Goal: Information Seeking & Learning: Learn about a topic

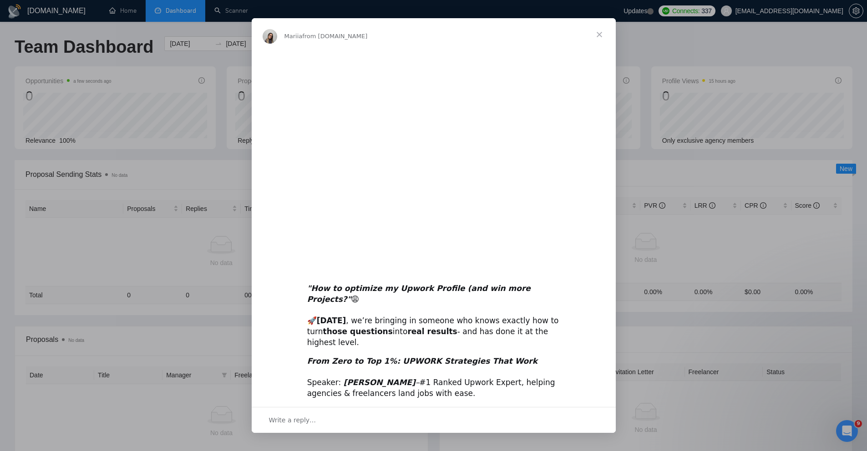
click at [240, 56] on div "Intercom messenger" at bounding box center [433, 225] width 867 height 451
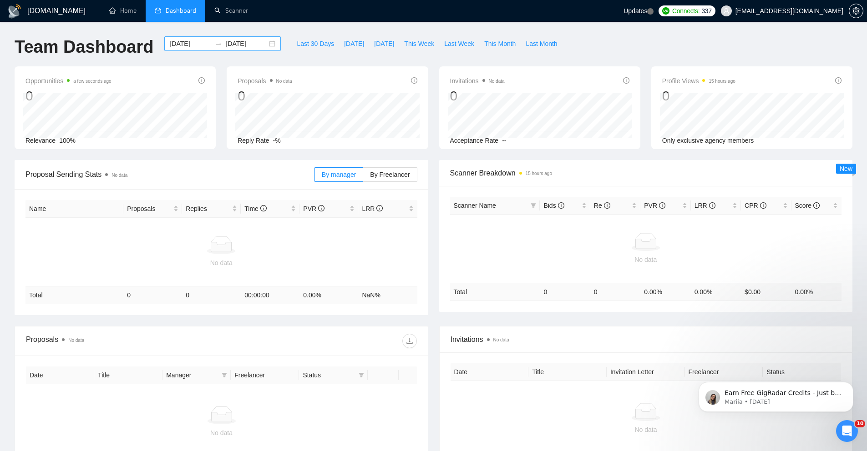
click at [264, 44] on div "[DATE] [DATE]" at bounding box center [222, 43] width 116 height 15
click at [316, 46] on span "Last 30 Days" at bounding box center [315, 44] width 37 height 10
type input "[DATE]"
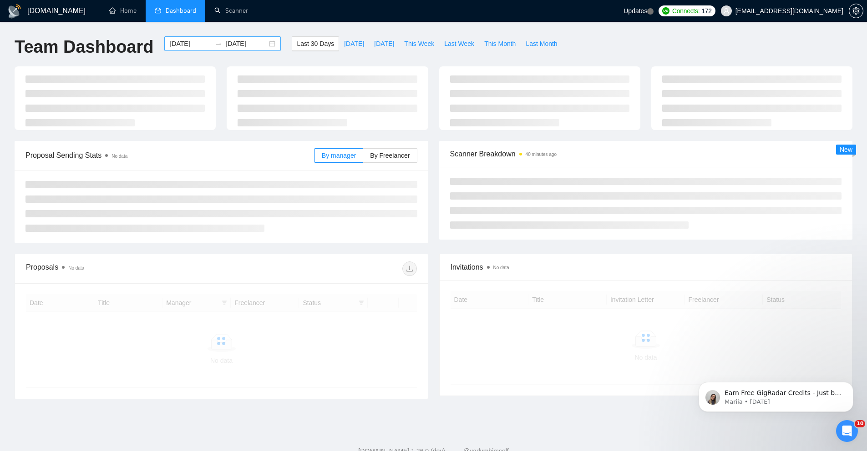
click at [269, 46] on div "[DATE] [DATE]" at bounding box center [222, 43] width 116 height 15
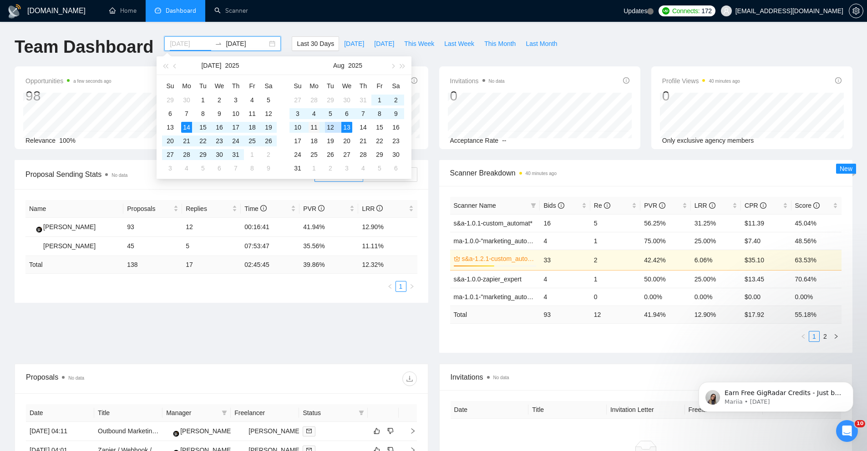
type input "[DATE]"
click at [312, 128] on div "11" at bounding box center [314, 127] width 11 height 11
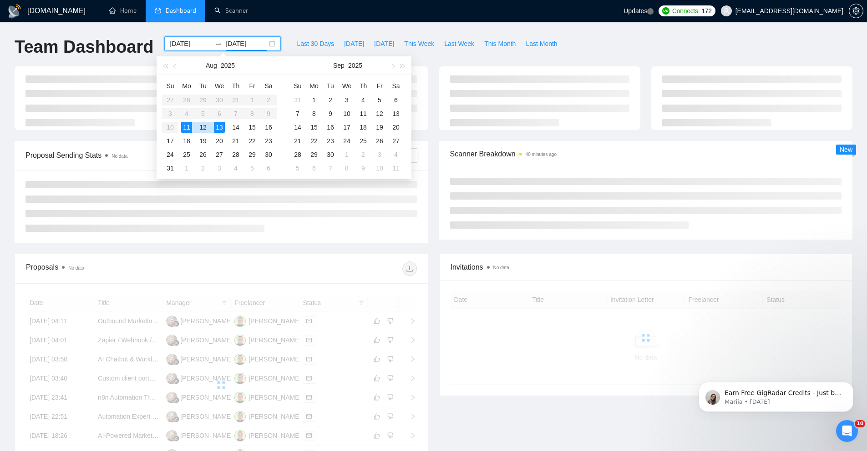
type input "[DATE]"
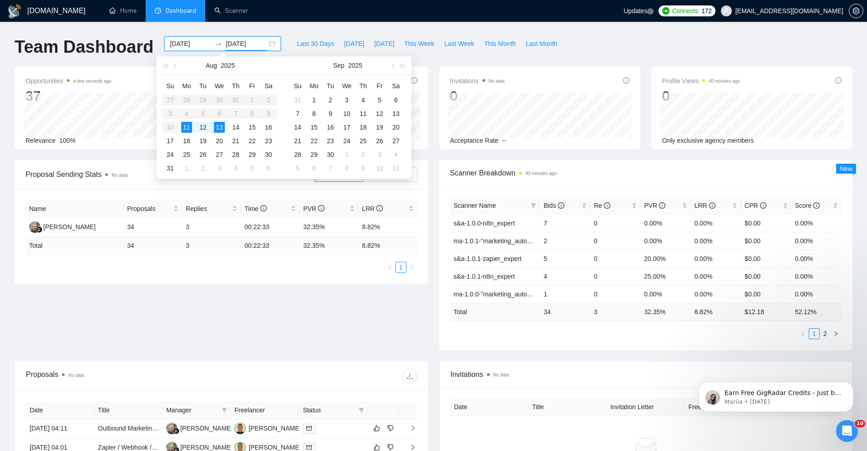
click at [442, 152] on div "Opportunities a few seconds ago 37 Relevance 100% Proposals No data 34 Reply Ra…" at bounding box center [433, 113] width 849 height 94
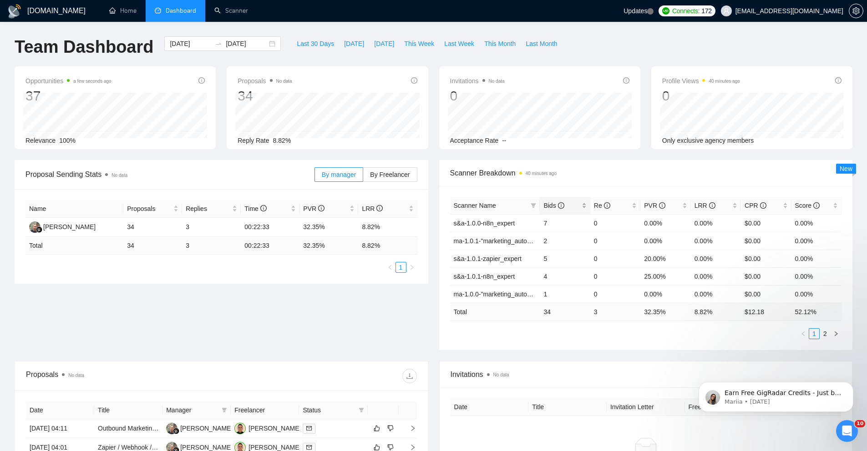
click at [577, 205] on span "Bids" at bounding box center [561, 206] width 36 height 10
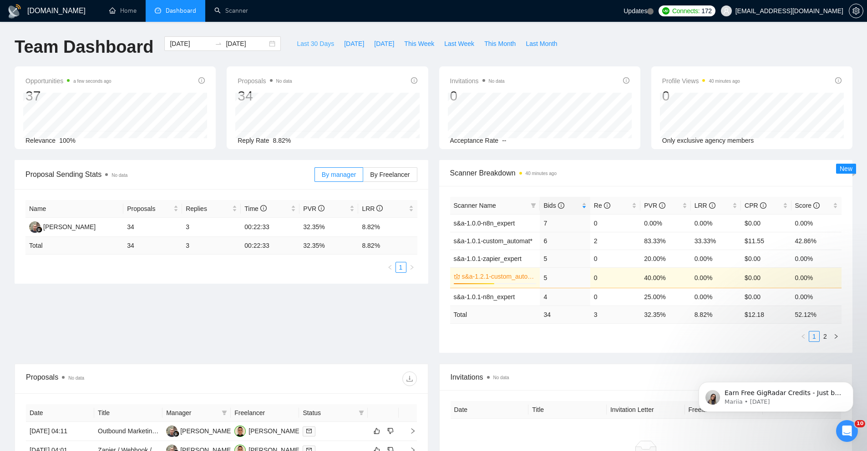
click at [320, 42] on span "Last 30 Days" at bounding box center [315, 44] width 37 height 10
type input "[DATE]"
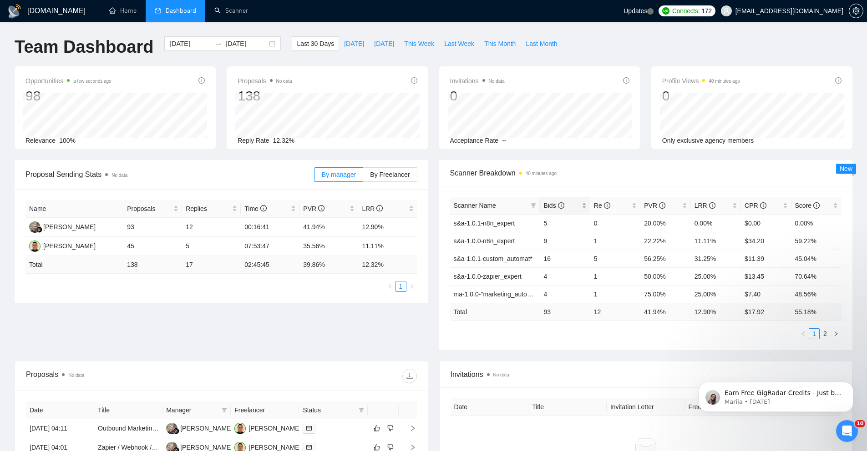
click at [577, 203] on span "Bids" at bounding box center [561, 206] width 36 height 10
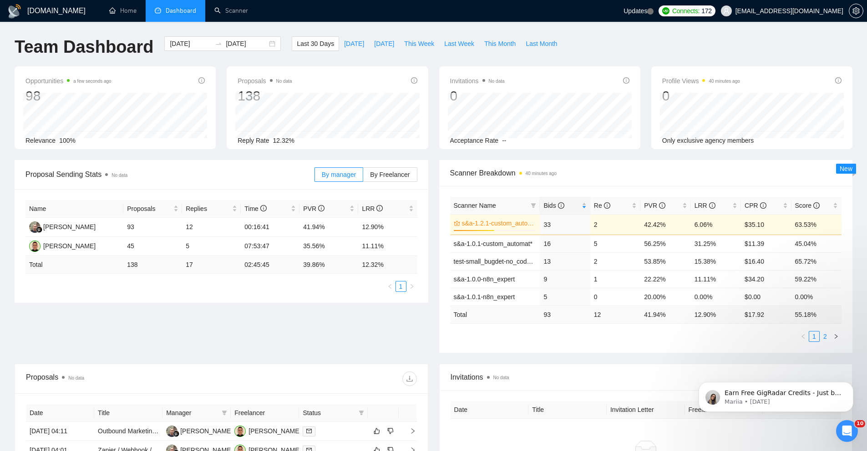
click at [826, 339] on link "2" at bounding box center [825, 337] width 10 height 10
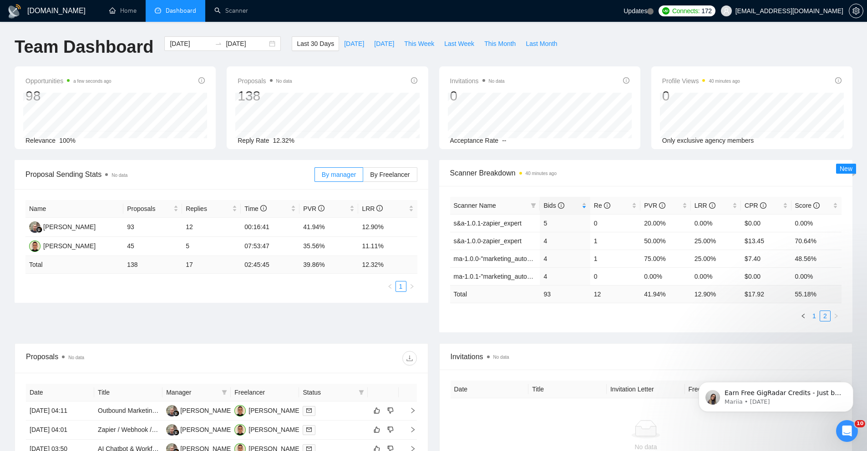
click at [816, 319] on link "1" at bounding box center [814, 316] width 10 height 10
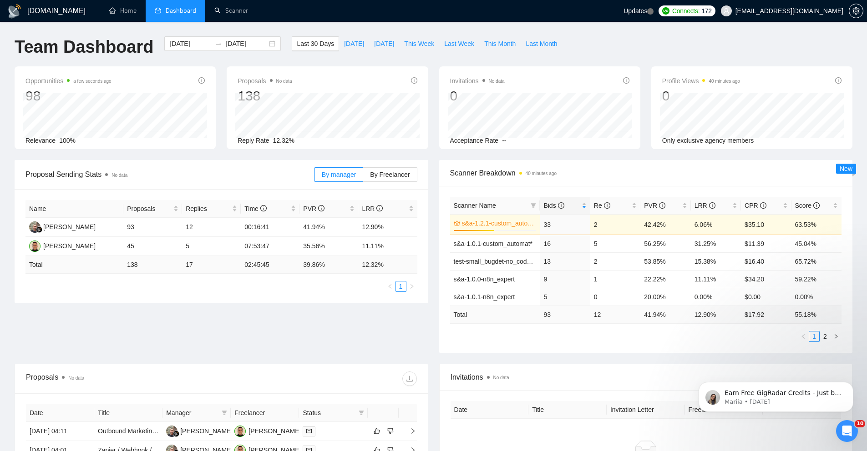
click at [812, 11] on span "[EMAIL_ADDRESS][DOMAIN_NAME]" at bounding box center [789, 11] width 108 height 0
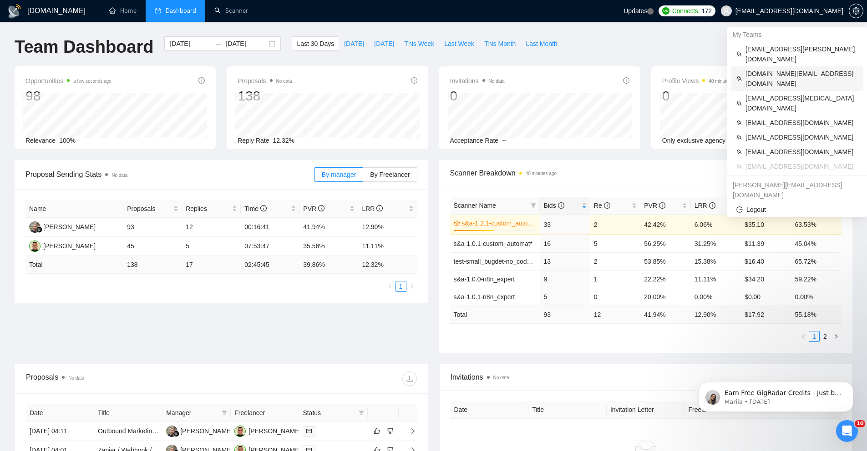
click at [785, 69] on span "[DOMAIN_NAME][EMAIL_ADDRESS][DOMAIN_NAME]" at bounding box center [801, 79] width 112 height 20
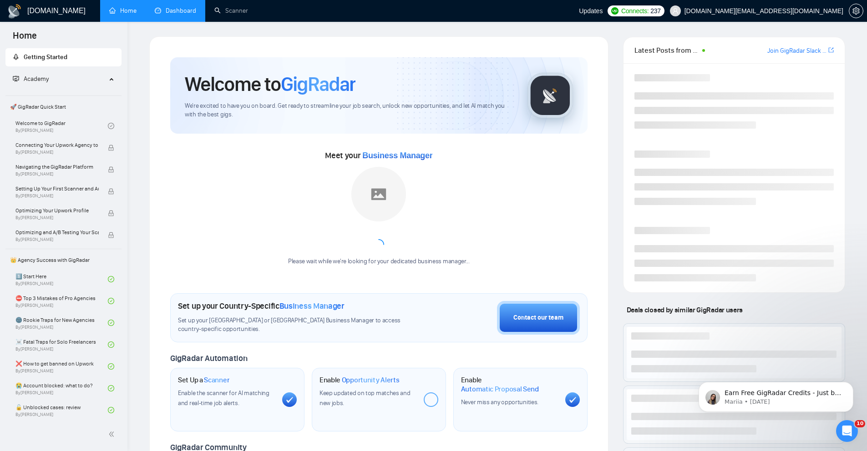
click at [176, 14] on link "Dashboard" at bounding box center [175, 11] width 41 height 8
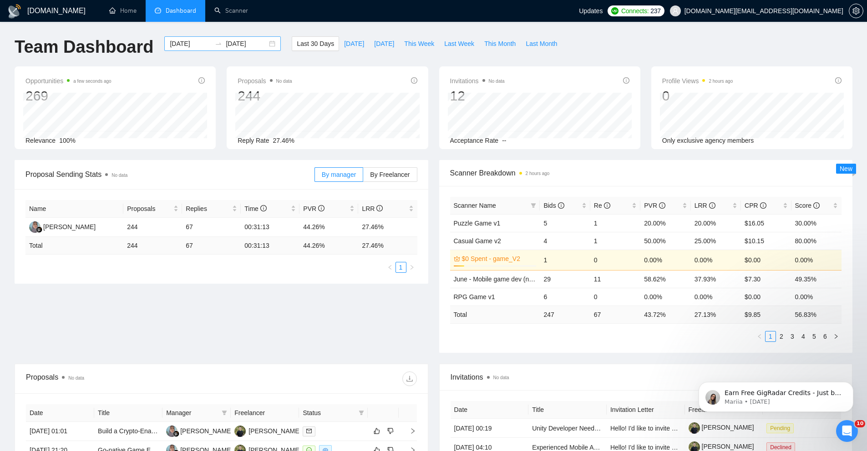
click at [263, 43] on div "[DATE] [DATE]" at bounding box center [222, 43] width 116 height 15
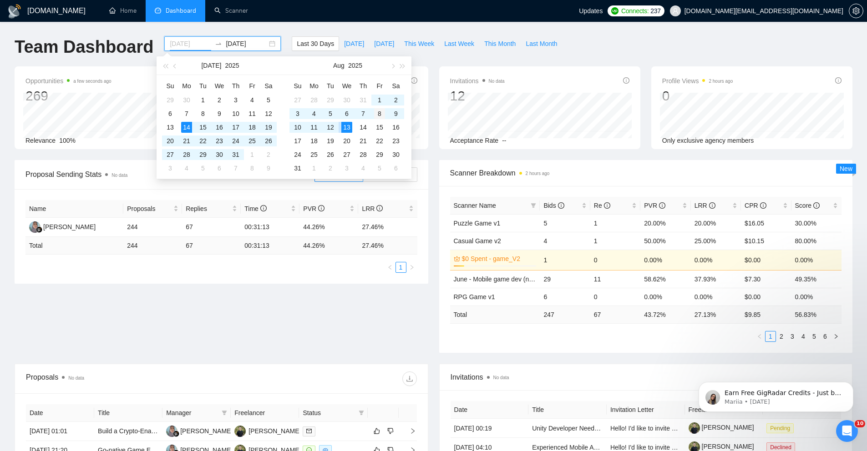
type input "[DATE]"
click at [382, 115] on div "8" at bounding box center [379, 113] width 11 height 11
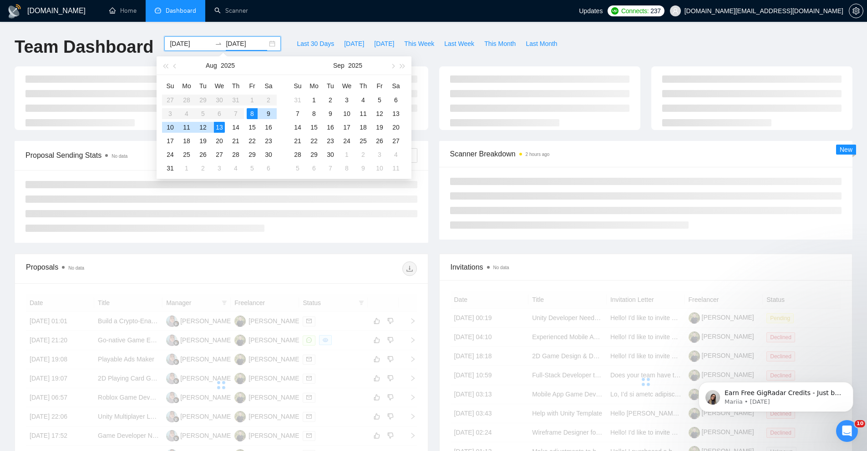
type input "[DATE]"
click at [437, 127] on div at bounding box center [540, 98] width 212 height 64
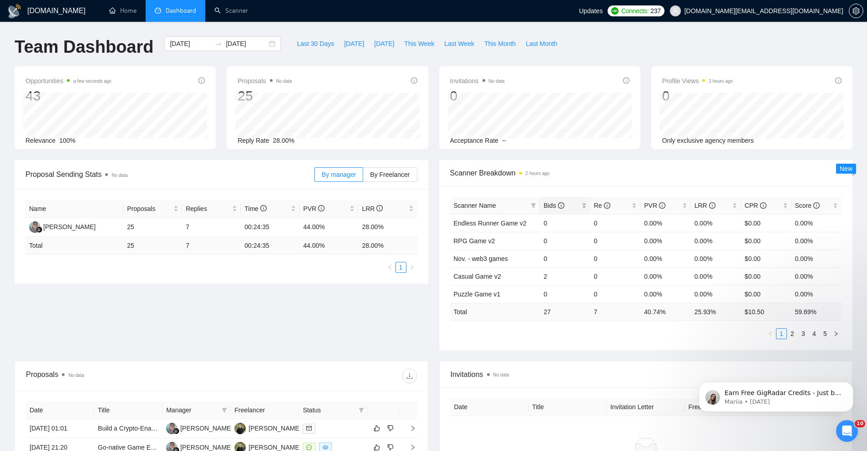
click at [567, 203] on span "Bids" at bounding box center [561, 206] width 36 height 10
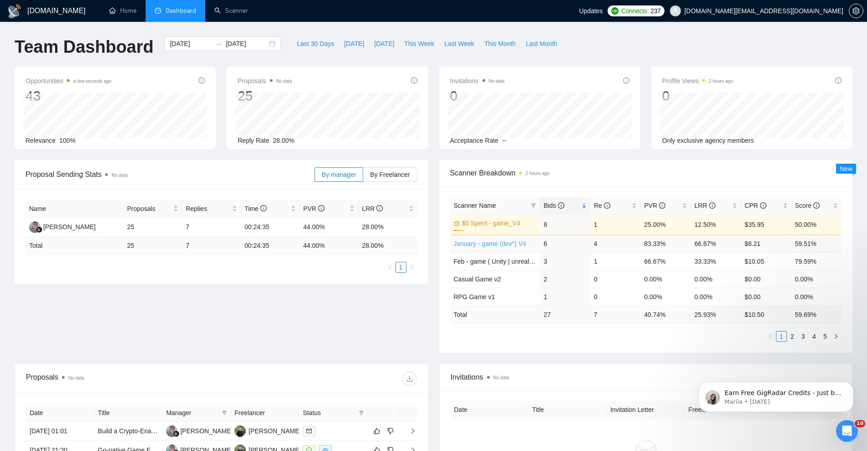
click at [505, 246] on link "January - game (dev*) V4" at bounding box center [490, 243] width 73 height 7
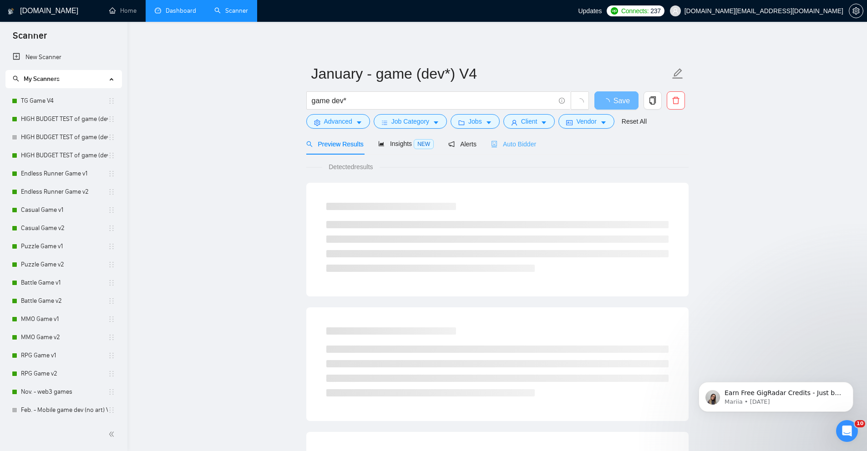
click at [528, 149] on div "Auto Bidder" at bounding box center [513, 143] width 45 height 21
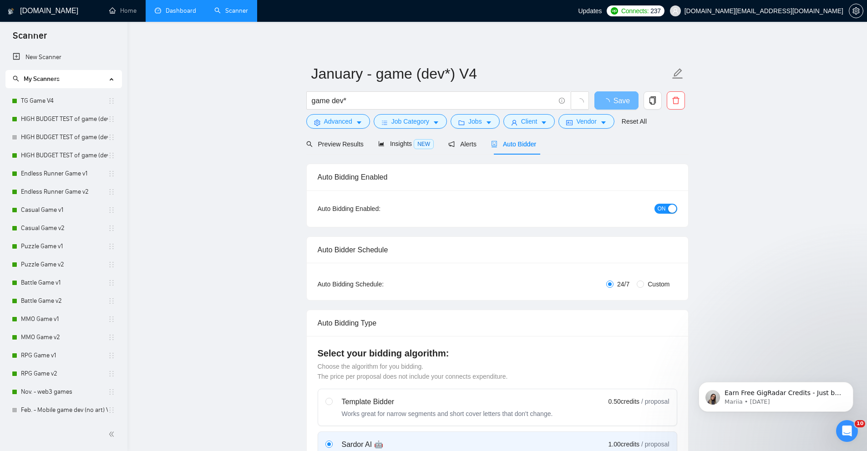
radio input "false"
radio input "true"
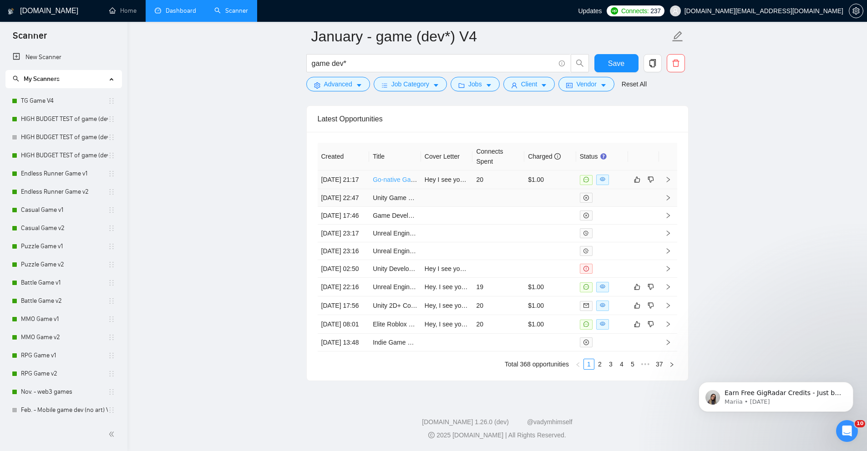
scroll to position [2396, 0]
click at [369, 189] on td "Go-native Game Engine Expert (Azul3D or Ebitengine) – Roulette Game" at bounding box center [395, 180] width 52 height 19
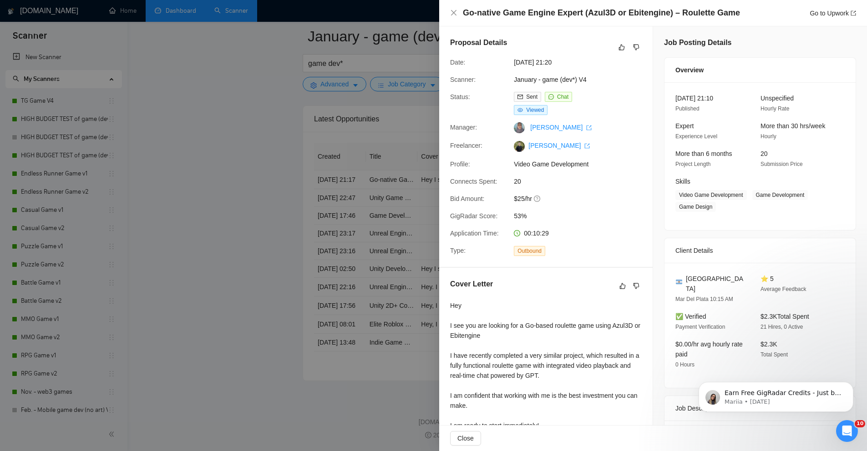
click at [301, 273] on div at bounding box center [433, 225] width 867 height 451
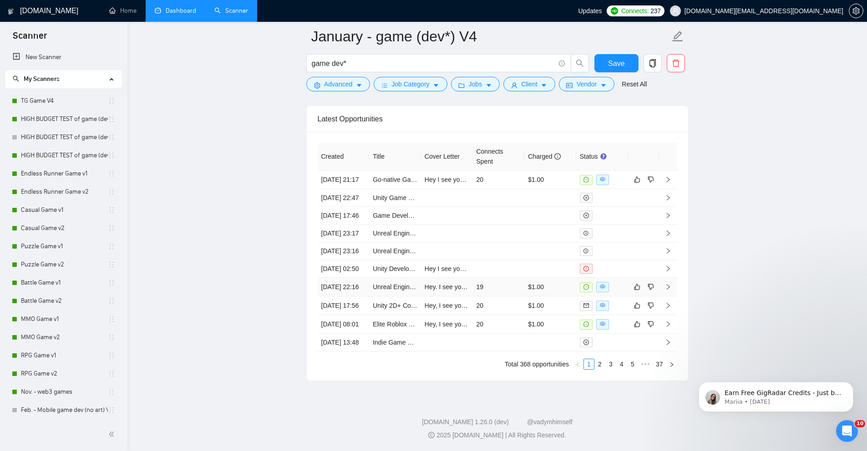
click at [366, 278] on td "[DATE] 22:16" at bounding box center [344, 287] width 52 height 19
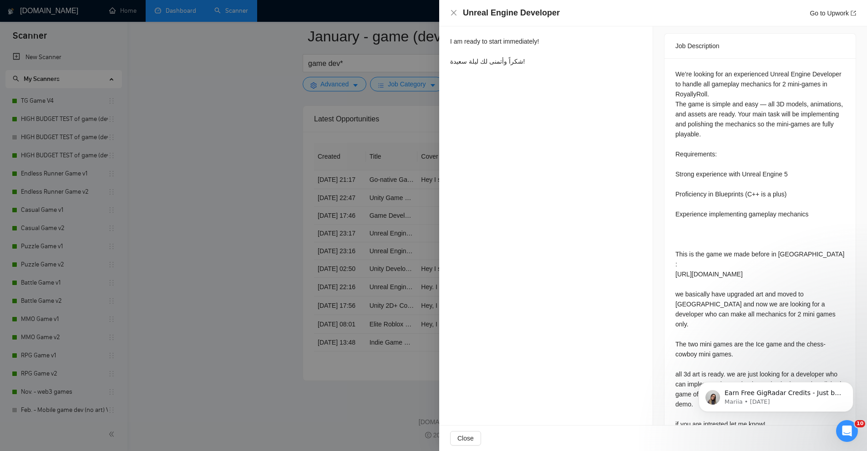
scroll to position [64, 0]
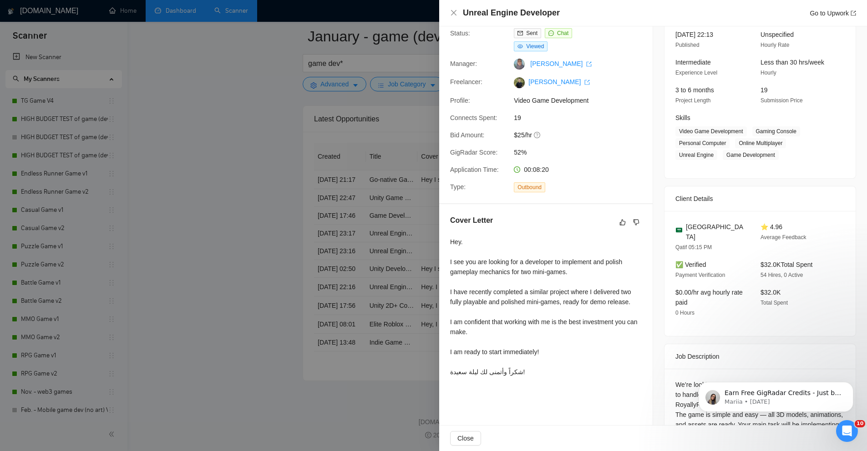
click at [261, 235] on div at bounding box center [433, 225] width 867 height 451
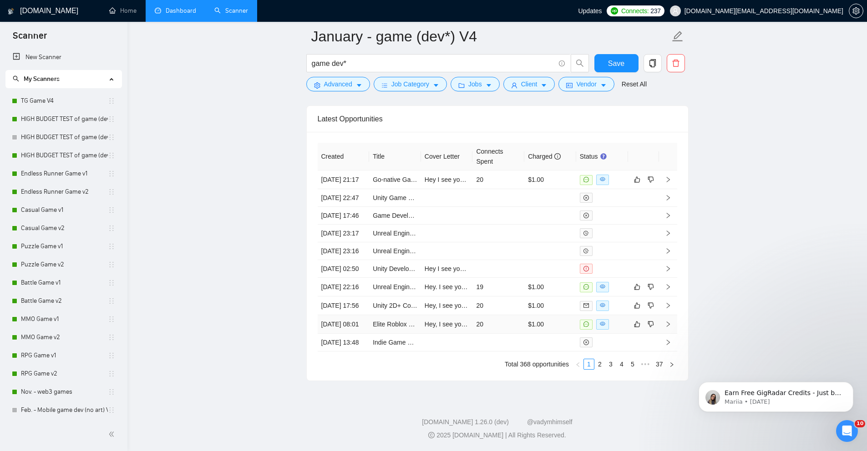
click at [370, 315] on td "Elite Roblox Game Developer / Influencer (Revenue‑Share Partner)" at bounding box center [395, 324] width 52 height 19
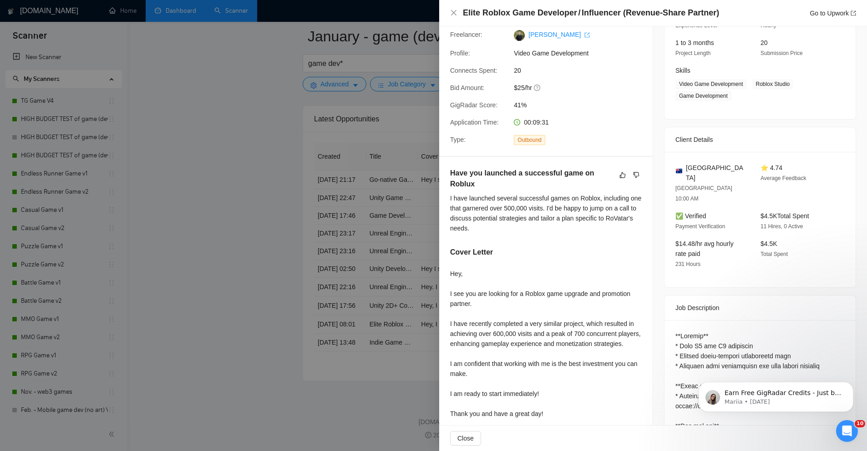
scroll to position [92, 0]
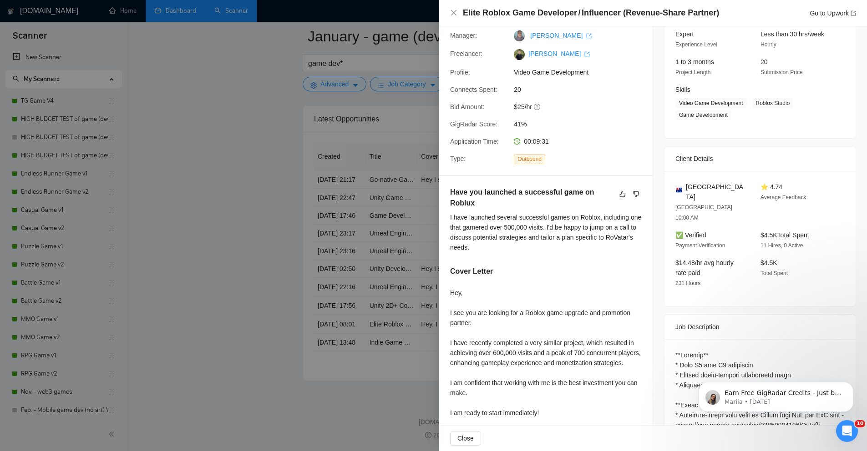
click at [346, 255] on div at bounding box center [433, 225] width 867 height 451
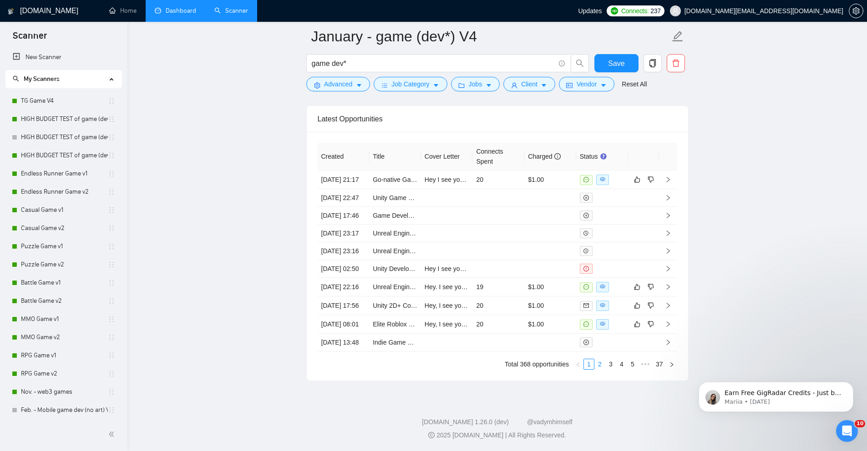
click at [599, 370] on link "2" at bounding box center [600, 365] width 10 height 10
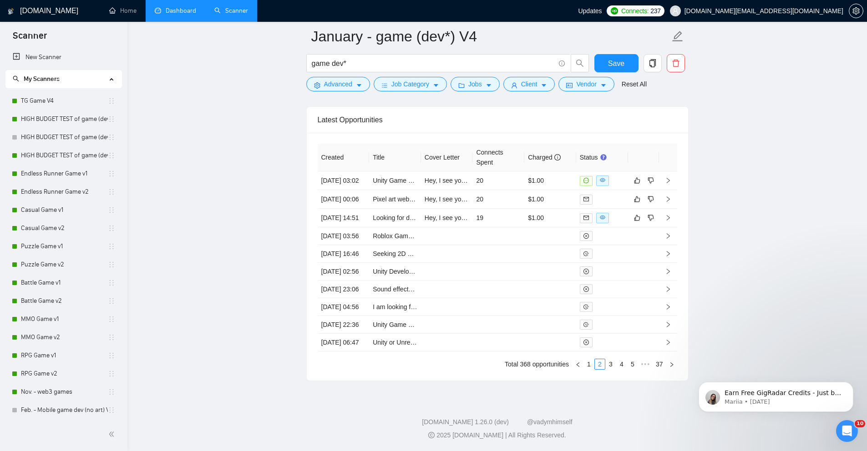
scroll to position [2413, 0]
click at [349, 173] on td "[DATE] 03:02" at bounding box center [344, 181] width 52 height 19
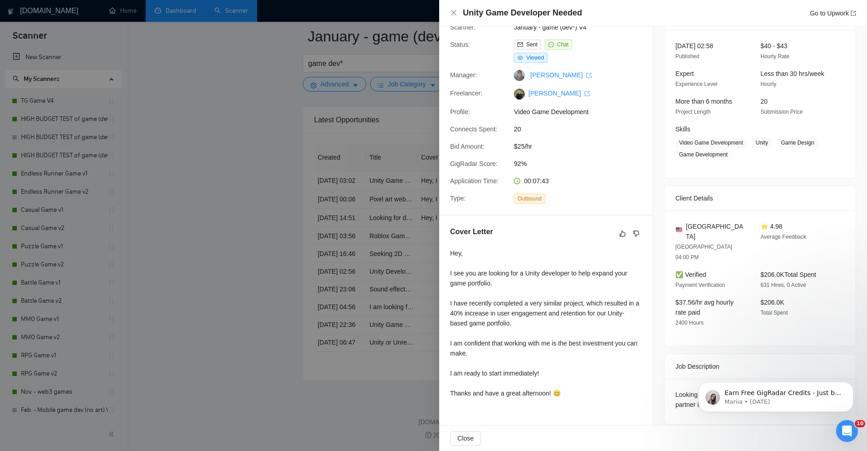
scroll to position [2490, 0]
click at [852, 385] on icon "Dismiss notification" at bounding box center [850, 384] width 5 height 5
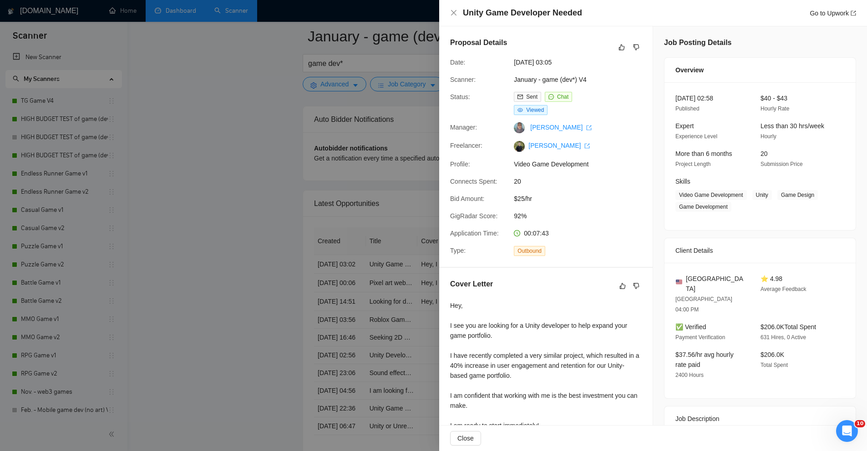
scroll to position [2309, 0]
click at [272, 271] on div at bounding box center [433, 225] width 867 height 451
